Goal: Information Seeking & Learning: Learn about a topic

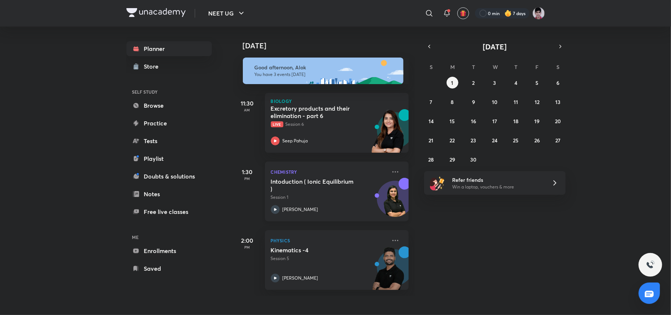
click at [319, 180] on h5 "Intoduction ( Ionic Equilibrium )" at bounding box center [317, 185] width 92 height 15
